Goal: Transaction & Acquisition: Book appointment/travel/reservation

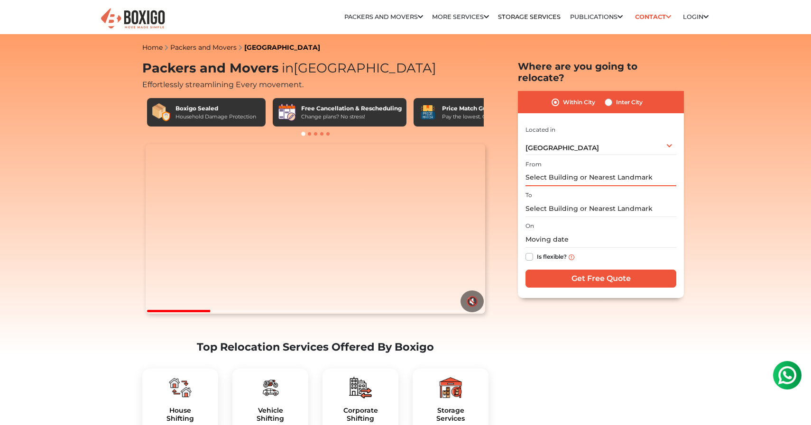
click at [566, 170] on input "text" at bounding box center [600, 178] width 151 height 17
type input "j"
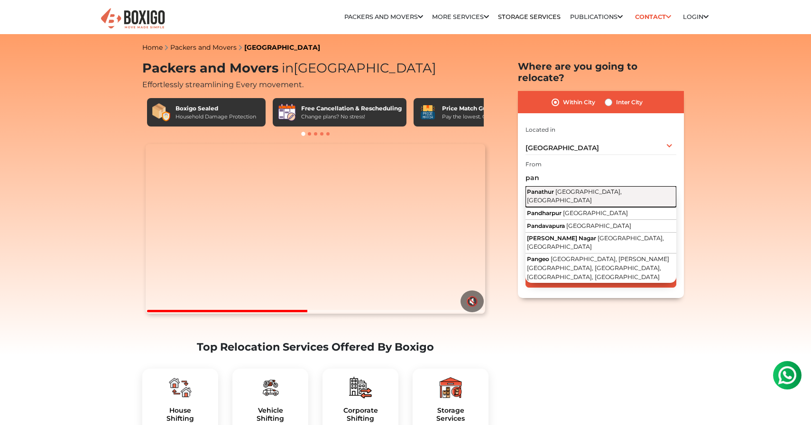
click at [600, 188] on span "Bengaluru, Karnataka" at bounding box center [574, 196] width 95 height 16
type input "Panathur, Bengaluru, Karnataka"
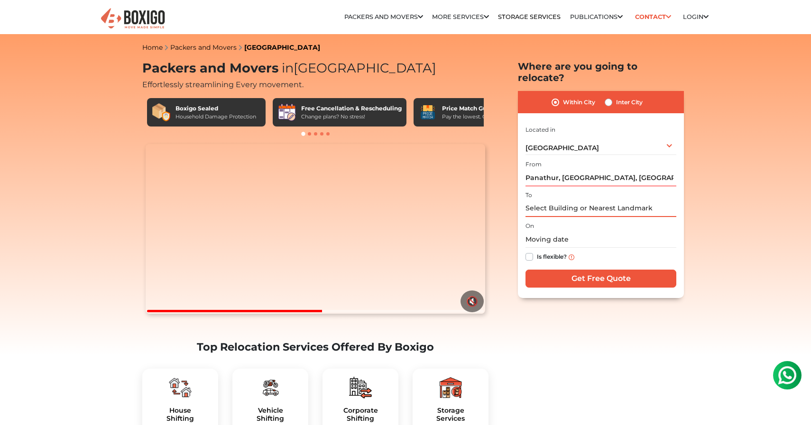
click at [578, 200] on input "text" at bounding box center [600, 208] width 151 height 17
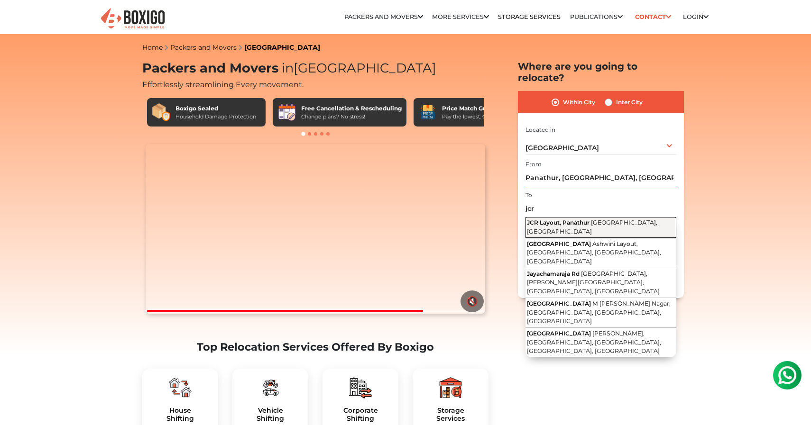
click at [601, 219] on span "Bengaluru, Karnataka" at bounding box center [592, 227] width 130 height 16
type input "JCR Layout, Panathur, Bengaluru, Karnataka"
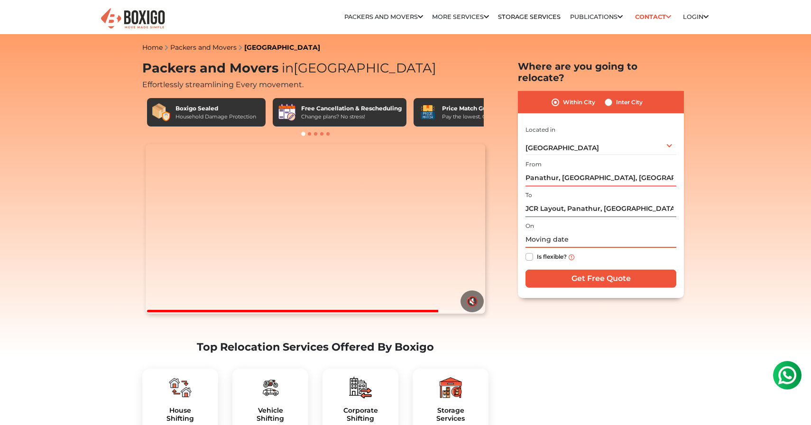
click at [576, 231] on input "text" at bounding box center [600, 239] width 151 height 17
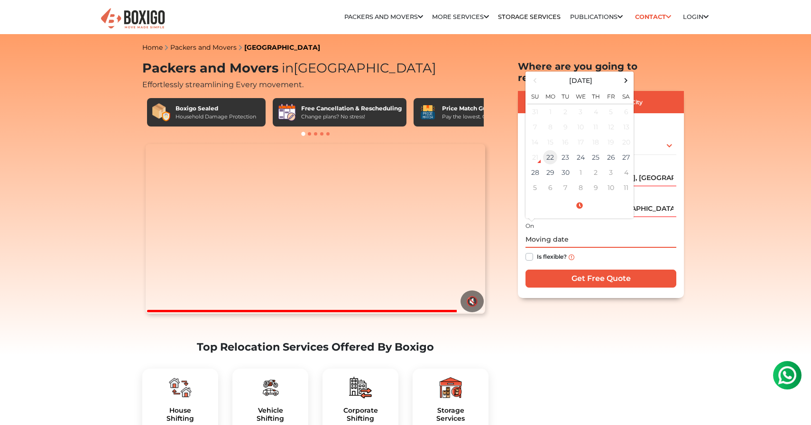
click at [551, 150] on td "22" at bounding box center [549, 157] width 15 height 15
type input "09/22/2025 11:37 AM"
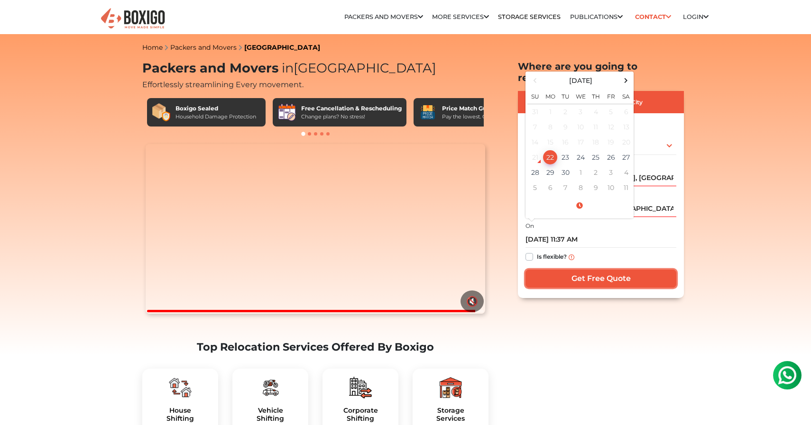
click at [614, 270] on input "Get Free Quote" at bounding box center [600, 279] width 151 height 18
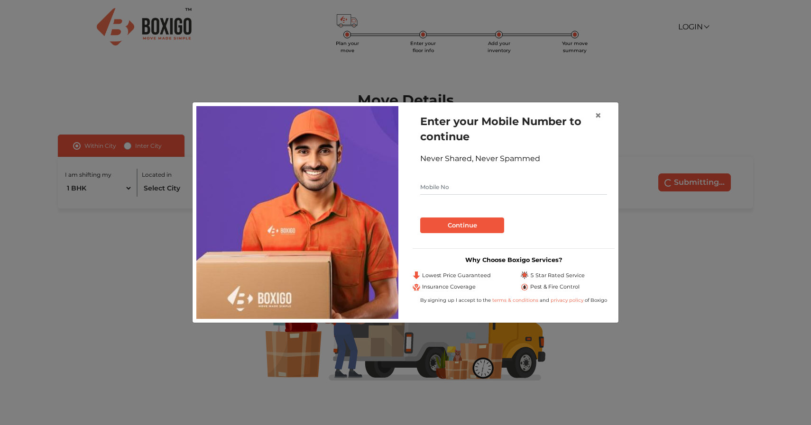
click at [491, 188] on input "text" at bounding box center [513, 187] width 187 height 15
type input "6361275864"
click at [467, 223] on button "Continue" at bounding box center [462, 226] width 84 height 16
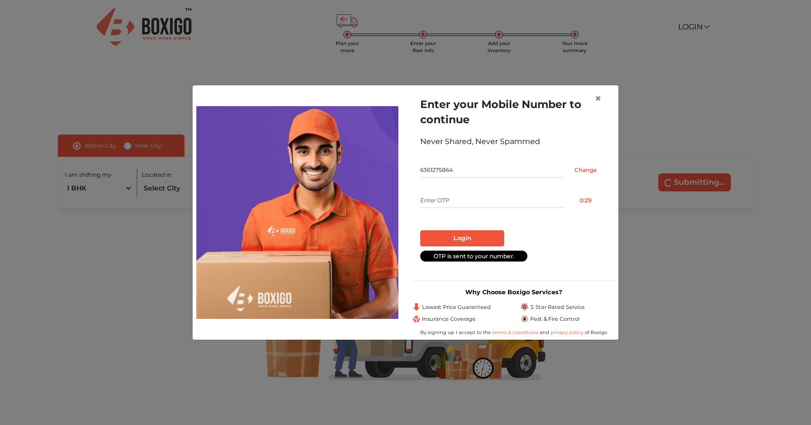
click at [475, 203] on input "text" at bounding box center [492, 200] width 144 height 15
type input "6830"
click at [471, 237] on button "Login" at bounding box center [462, 238] width 84 height 16
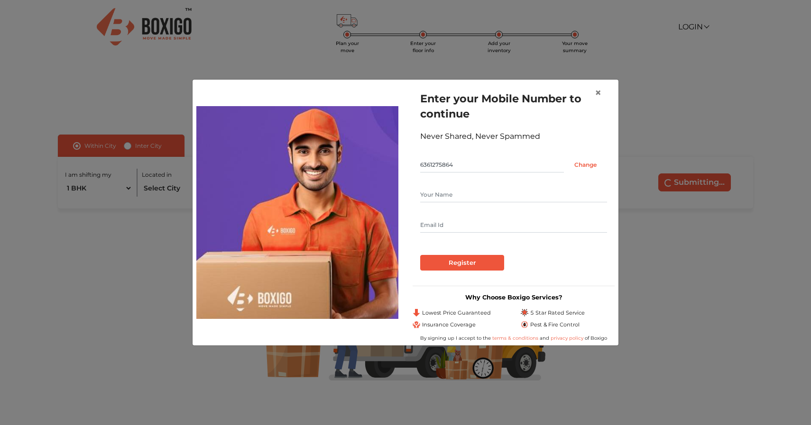
click at [464, 193] on input "text" at bounding box center [513, 194] width 187 height 15
type input "[PERSON_NAME]"
type input "[EMAIL_ADDRESS][DOMAIN_NAME]"
click at [472, 264] on input "Register" at bounding box center [462, 263] width 84 height 16
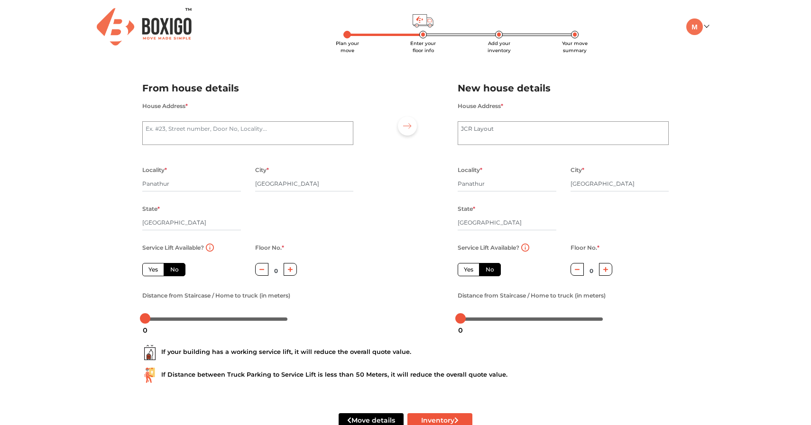
scroll to position [27, 0]
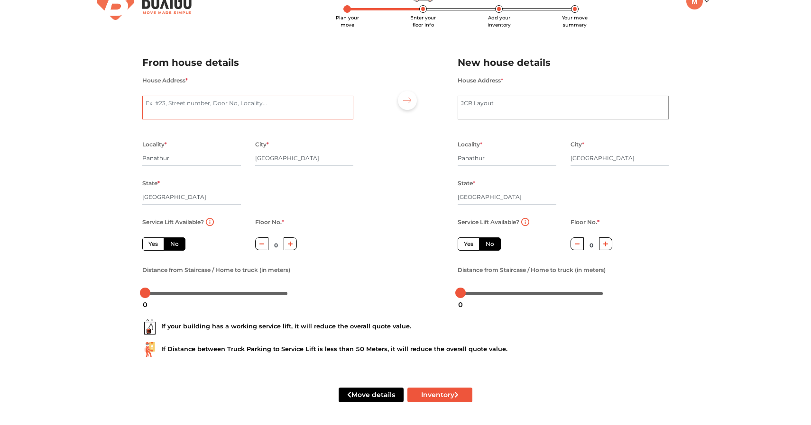
click at [204, 102] on textarea "House Address *" at bounding box center [247, 108] width 211 height 24
click at [367, 131] on div at bounding box center [405, 174] width 90 height 261
click at [311, 105] on textarea "6 lord steps layout" at bounding box center [247, 108] width 211 height 24
type textarea "6 lord steps layout [GEOGRAPHIC_DATA]"
click at [501, 101] on textarea "JCR Layout" at bounding box center [562, 108] width 211 height 24
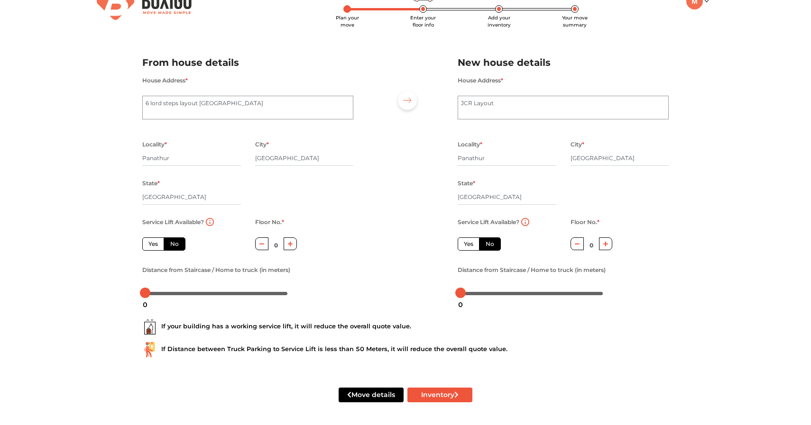
click at [606, 244] on icon "button" at bounding box center [605, 243] width 5 height 5
click at [606, 238] on button "button" at bounding box center [606, 243] width 14 height 13
type input "2"
click at [291, 245] on icon "button" at bounding box center [290, 244] width 5 height 6
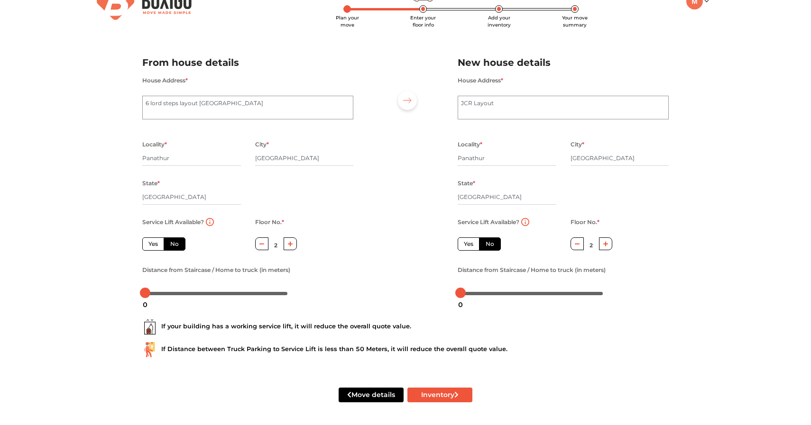
click at [291, 245] on icon "button" at bounding box center [290, 244] width 5 height 6
type input "3"
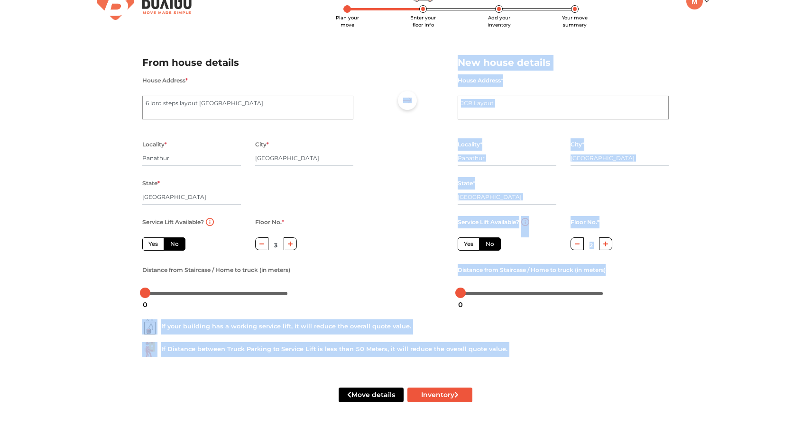
drag, startPoint x: 144, startPoint y: 295, endPoint x: 132, endPoint y: 293, distance: 12.1
click at [132, 293] on body "Plan your move Enter your floor info Add your inventory Your move summary My Mo…" at bounding box center [405, 186] width 811 height 425
drag, startPoint x: 142, startPoint y: 293, endPoint x: 150, endPoint y: 293, distance: 8.5
click at [150, 293] on div at bounding box center [153, 293] width 10 height 10
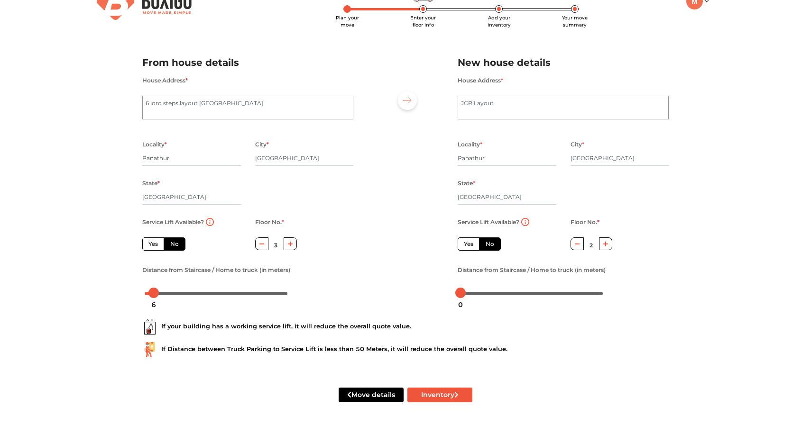
click at [108, 277] on div "Plan your move Enter your floor info Add your inventory Your move summary My Mo…" at bounding box center [405, 199] width 811 height 451
click at [430, 397] on button "Inventory" at bounding box center [439, 395] width 65 height 15
radio input "true"
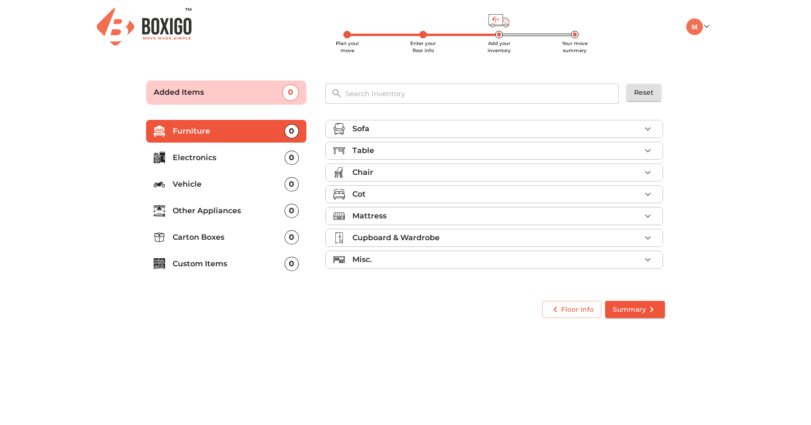
click at [651, 200] on icon "button" at bounding box center [647, 194] width 11 height 11
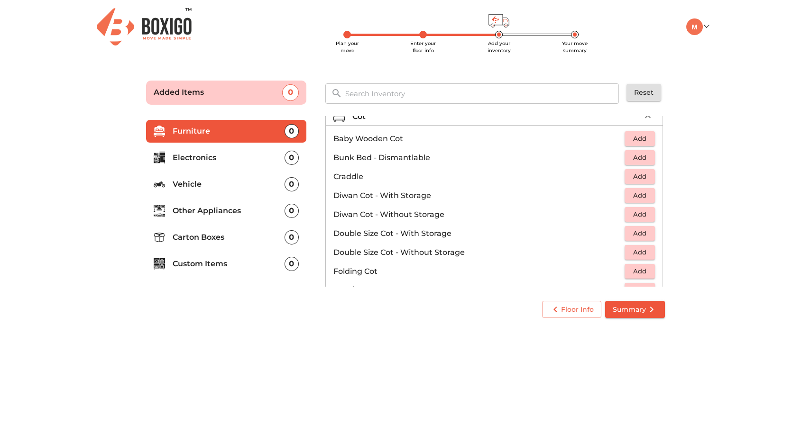
scroll to position [80, 0]
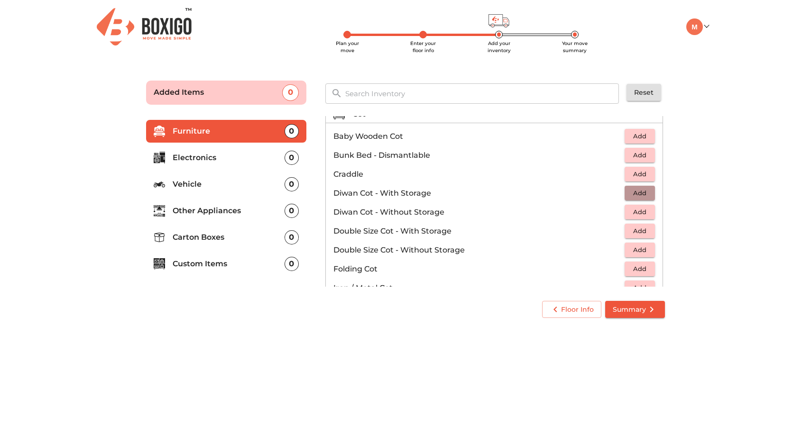
click at [646, 195] on span "Add" at bounding box center [639, 193] width 21 height 11
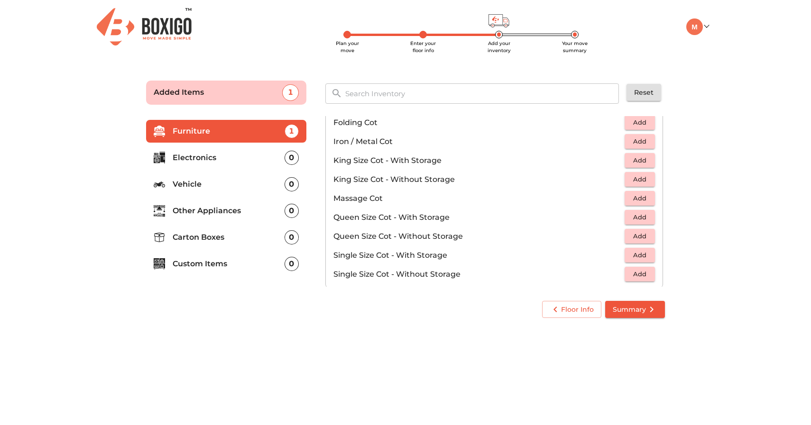
scroll to position [301, 0]
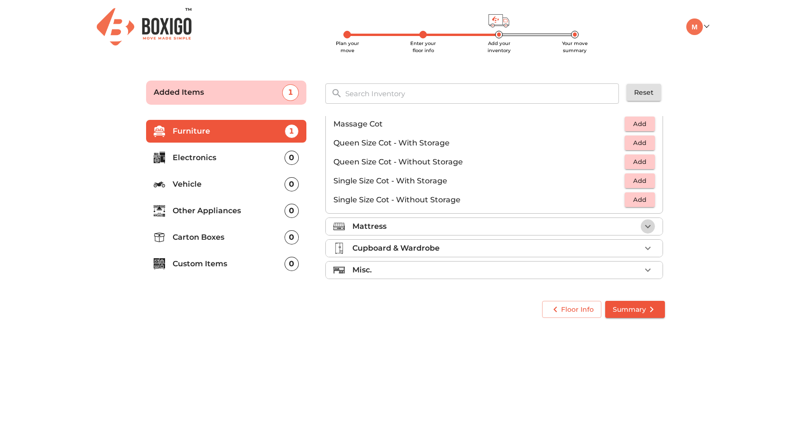
click at [649, 230] on icon "button" at bounding box center [647, 226] width 11 height 11
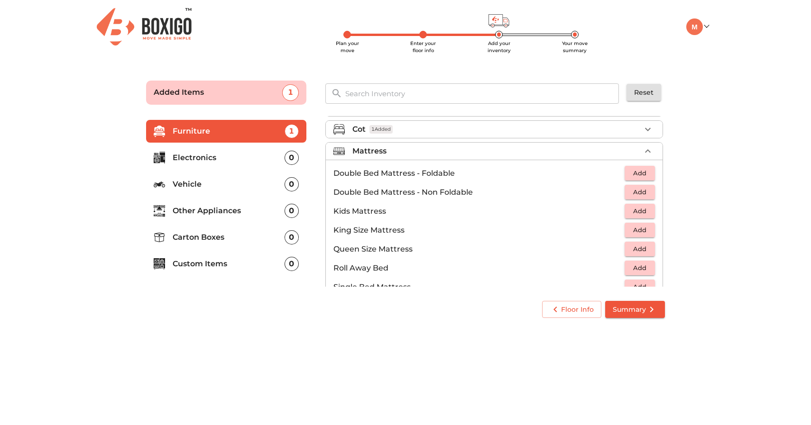
scroll to position [60, 0]
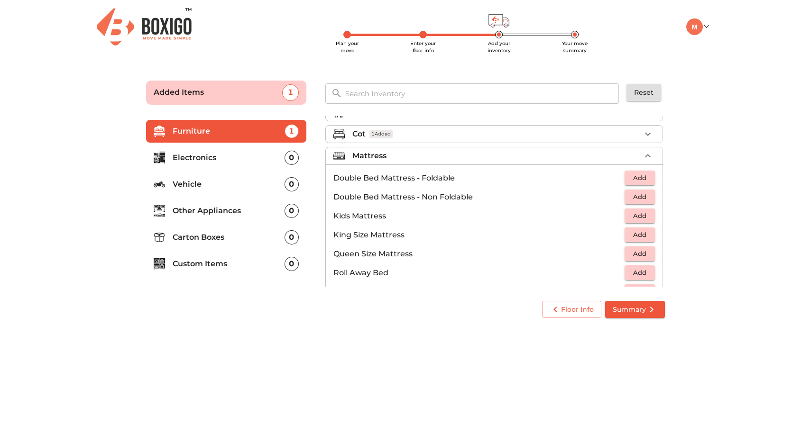
click at [640, 178] on span "Add" at bounding box center [639, 178] width 21 height 11
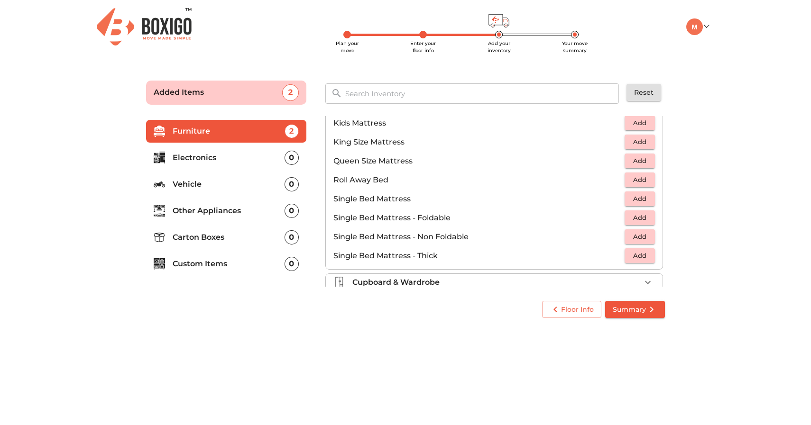
scroll to position [187, 0]
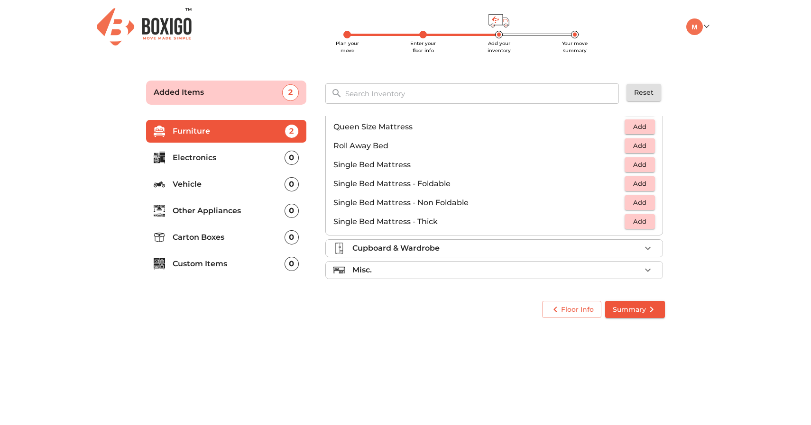
click at [505, 250] on div "Cupboard & Wardrobe" at bounding box center [496, 248] width 288 height 11
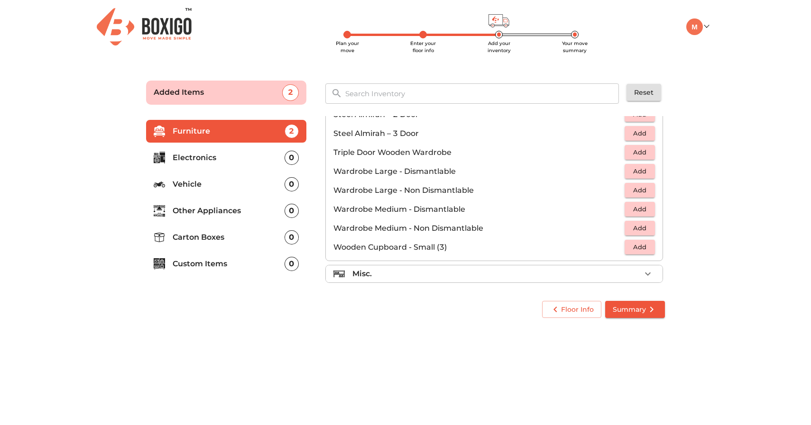
scroll to position [320, 0]
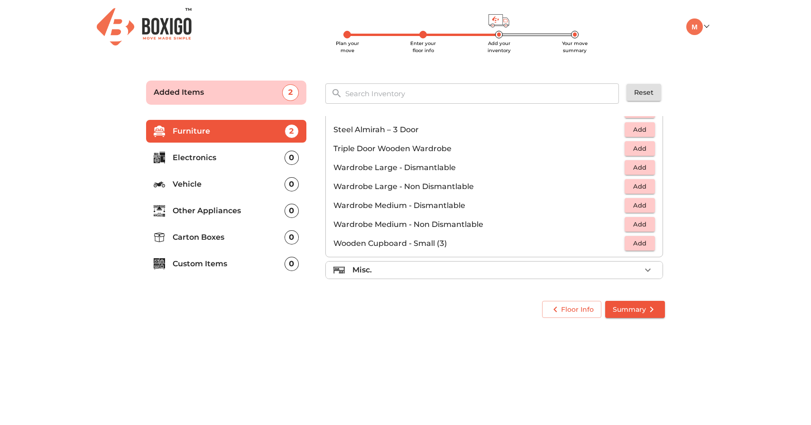
click at [557, 275] on li "Misc." at bounding box center [494, 270] width 337 height 17
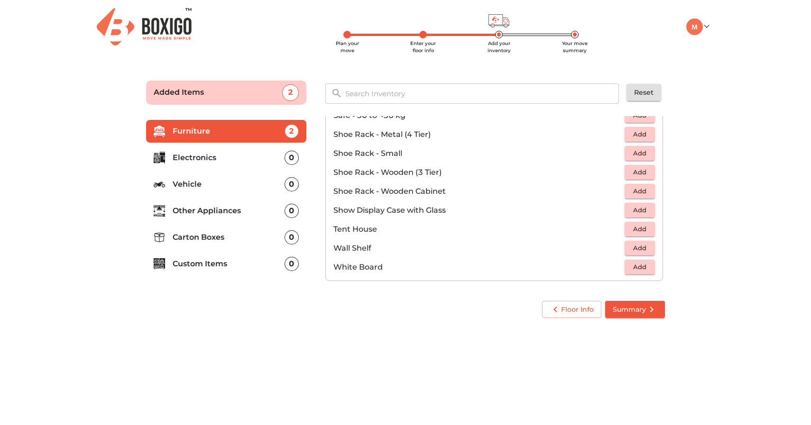
scroll to position [510, 0]
click at [648, 309] on icon "submit" at bounding box center [651, 309] width 11 height 11
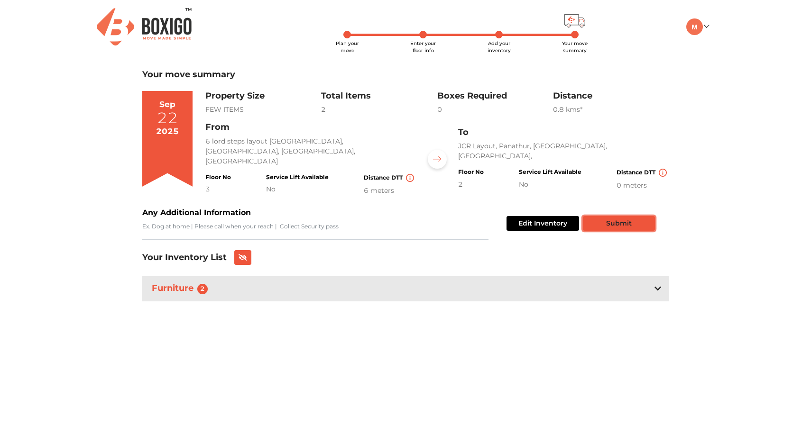
click at [617, 219] on button "Submit" at bounding box center [619, 223] width 72 height 15
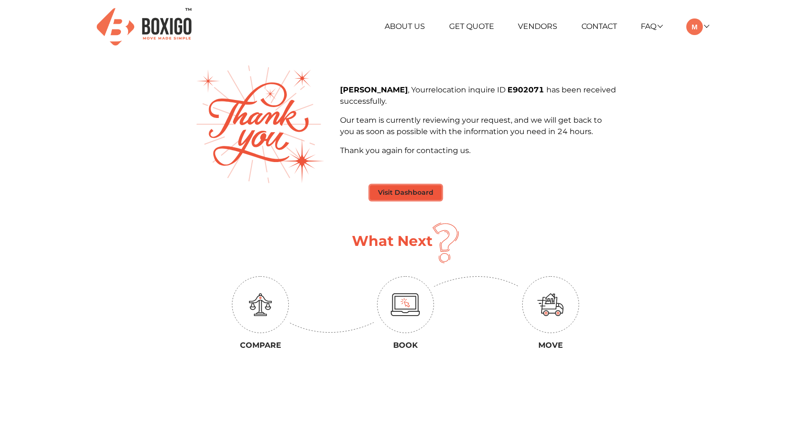
click at [415, 193] on button "Visit Dashboard" at bounding box center [406, 192] width 72 height 15
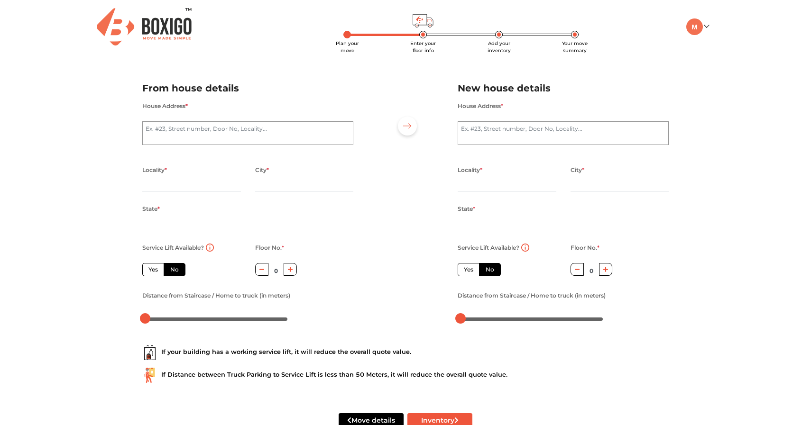
scroll to position [27, 0]
